Goal: Navigation & Orientation: Find specific page/section

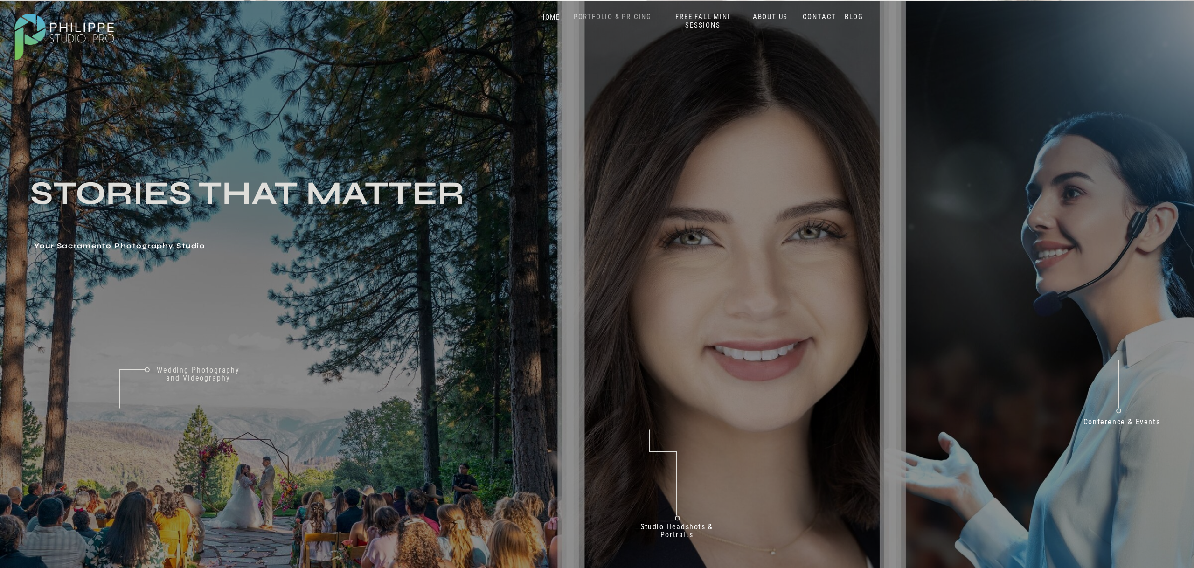
click at [617, 17] on nav "PORTFOLIO & PRICING" at bounding box center [612, 17] width 85 height 9
click at [632, 35] on p "Weddings" at bounding box center [635, 35] width 53 height 10
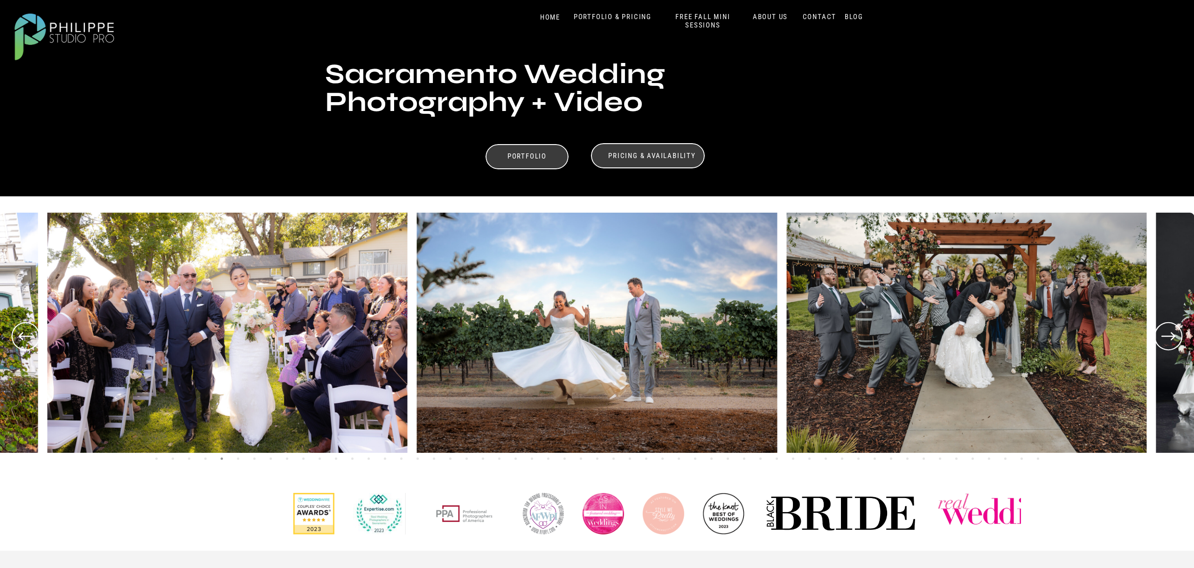
scroll to position [94, 0]
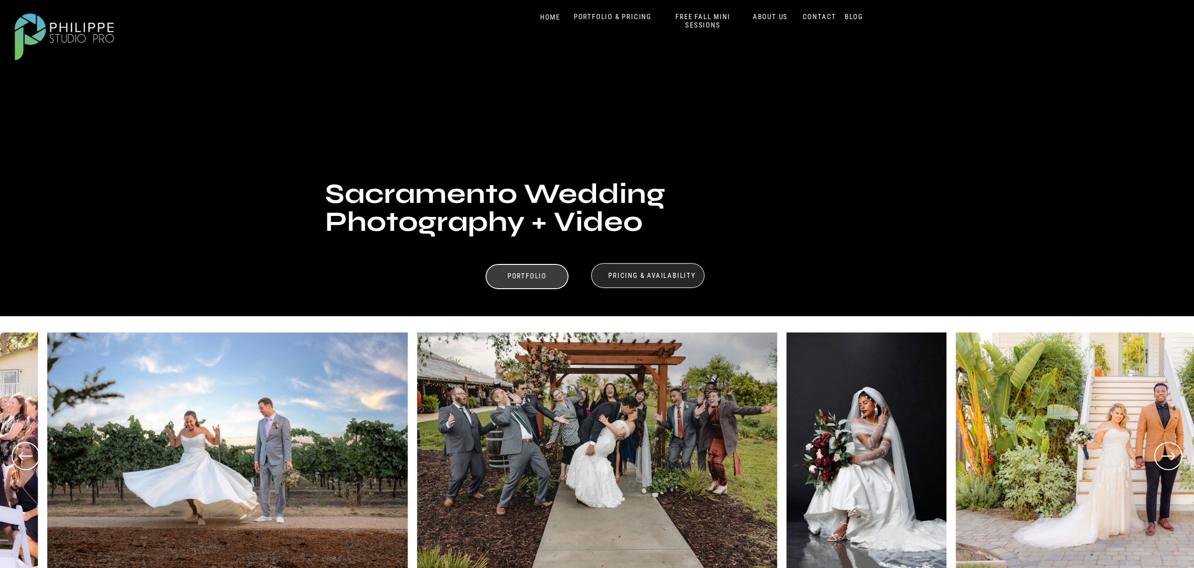
click at [681, 269] on div at bounding box center [648, 275] width 114 height 25
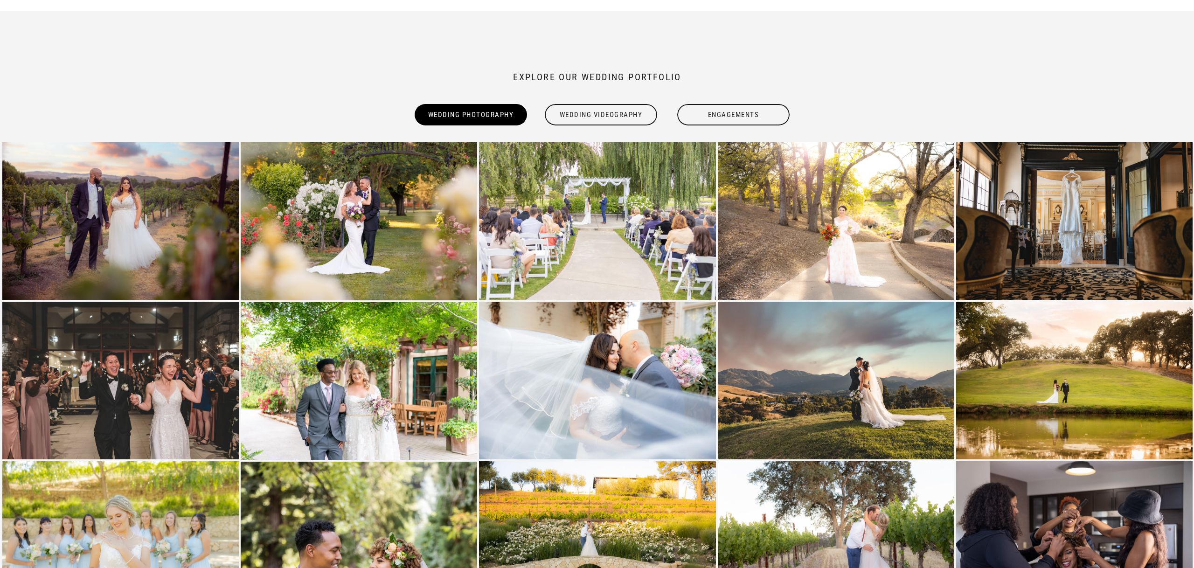
scroll to position [0, 0]
